Goal: Information Seeking & Learning: Learn about a topic

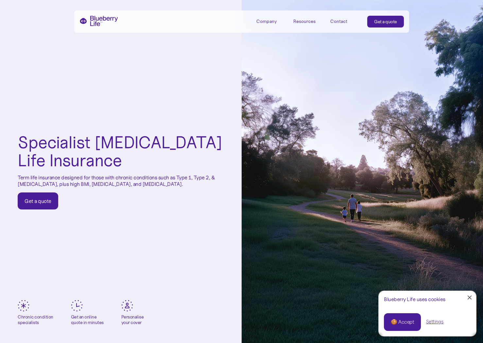
click at [37, 185] on p "Term life insurance designed for those with chronic conditions such as Type 1, …" at bounding box center [121, 180] width 206 height 12
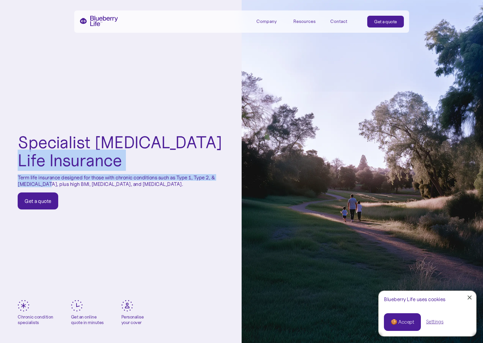
drag, startPoint x: 37, startPoint y: 185, endPoint x: 20, endPoint y: 165, distance: 25.8
click at [20, 165] on div "Specialist [MEDICAL_DATA] Life Insurance Term life insurance designed for those…" at bounding box center [121, 171] width 206 height 76
click at [20, 165] on h1 "Specialist [MEDICAL_DATA] Life Insurance" at bounding box center [121, 151] width 206 height 36
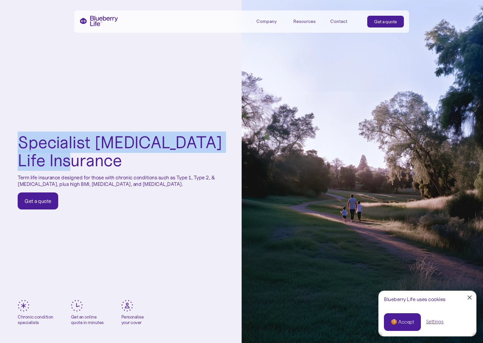
drag, startPoint x: 20, startPoint y: 165, endPoint x: 18, endPoint y: 147, distance: 18.8
click at [18, 147] on h1 "Specialist [MEDICAL_DATA] Life Insurance" at bounding box center [121, 151] width 206 height 36
drag, startPoint x: 18, startPoint y: 147, endPoint x: 18, endPoint y: 162, distance: 15.1
click at [18, 162] on h1 "Specialist [MEDICAL_DATA] Life Insurance" at bounding box center [121, 151] width 206 height 36
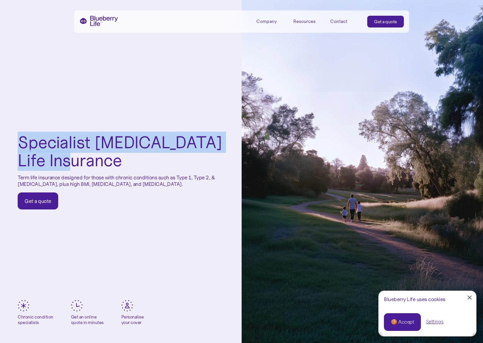
click at [18, 162] on h1 "Specialist [MEDICAL_DATA] Life Insurance" at bounding box center [121, 151] width 206 height 36
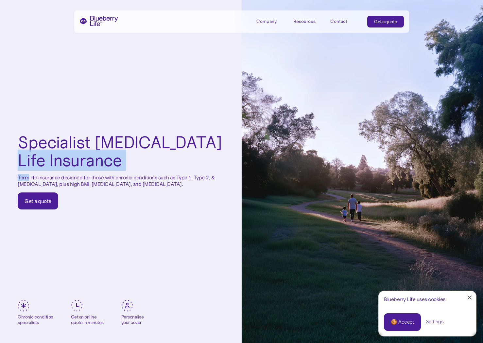
drag, startPoint x: 18, startPoint y: 162, endPoint x: 18, endPoint y: 176, distance: 14.1
click at [18, 176] on div "Specialist [MEDICAL_DATA] Life Insurance Term life insurance designed for those…" at bounding box center [121, 171] width 206 height 76
click at [18, 176] on p "Term life insurance designed for those with chronic conditions such as Type 1, …" at bounding box center [121, 180] width 206 height 12
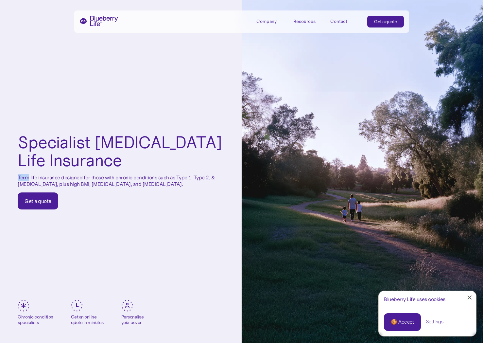
click at [18, 176] on p "Term life insurance designed for those with chronic conditions such as Type 1, …" at bounding box center [121, 180] width 206 height 12
